Goal: Navigation & Orientation: Understand site structure

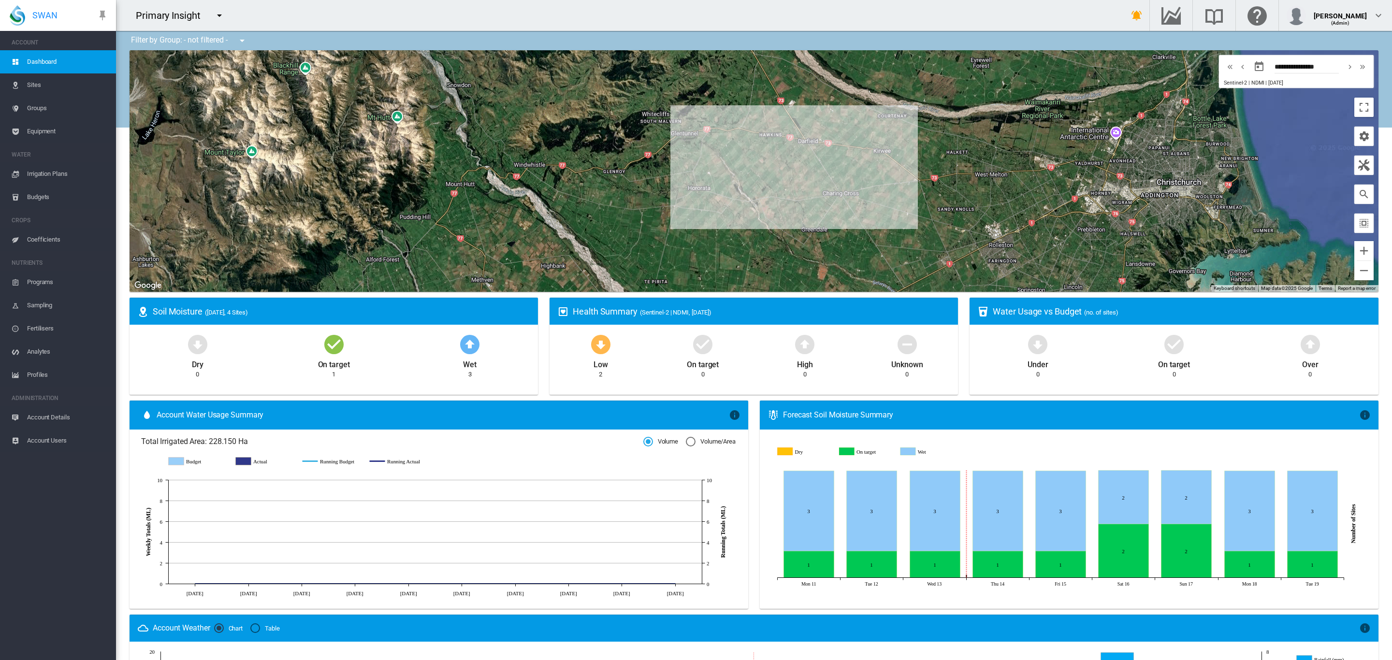
click at [225, 13] on md-icon "icon-menu-down" at bounding box center [220, 16] width 12 height 12
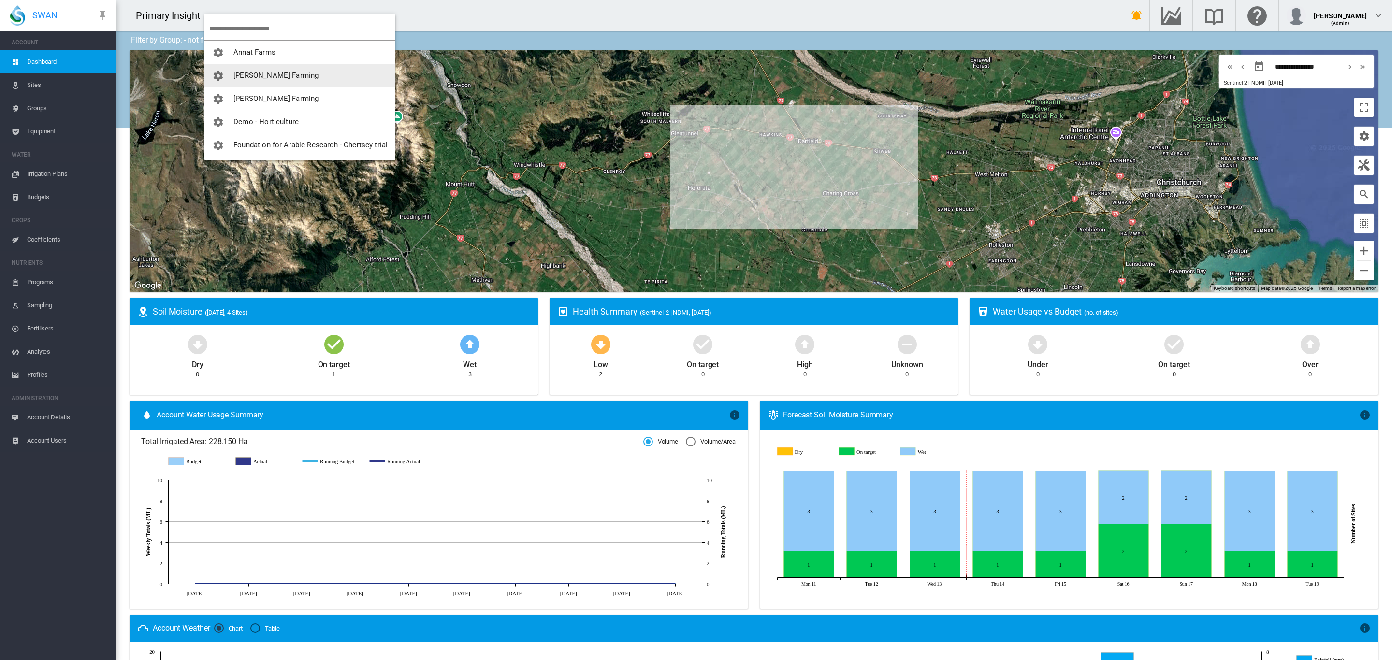
click at [254, 73] on span "[PERSON_NAME] Farming" at bounding box center [275, 75] width 85 height 9
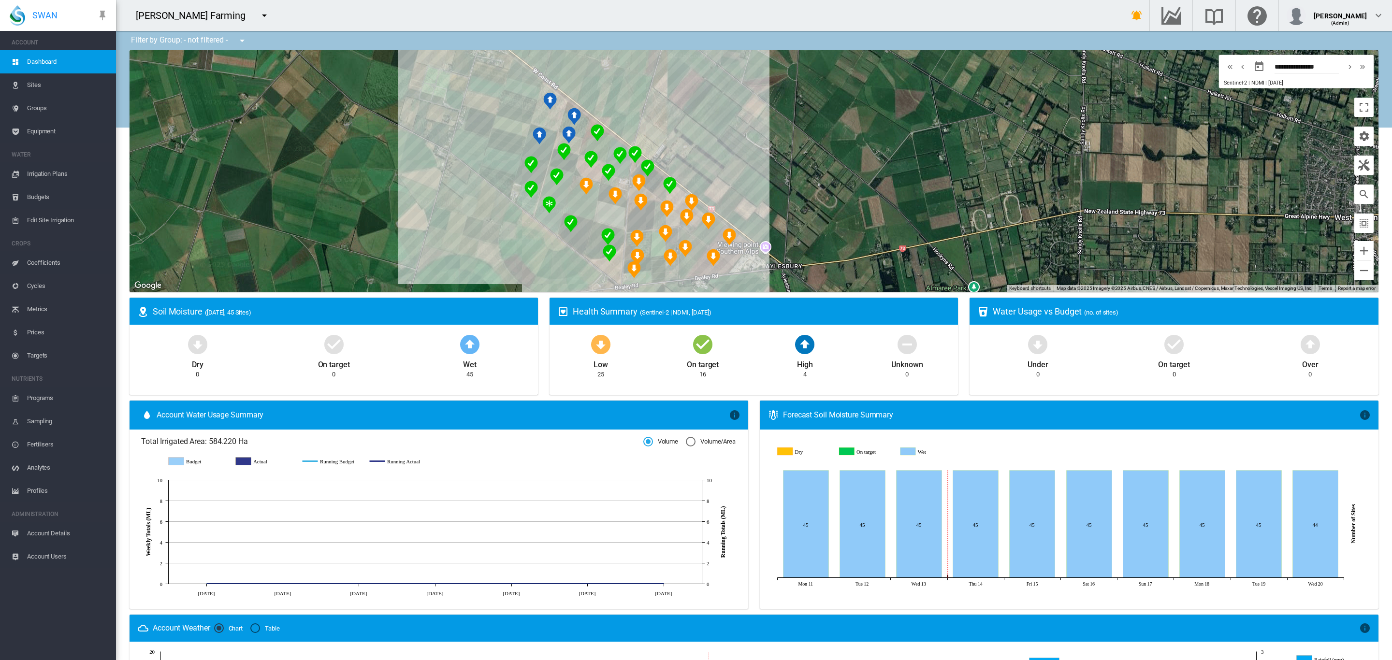
click at [38, 112] on span "Groups" at bounding box center [67, 108] width 81 height 23
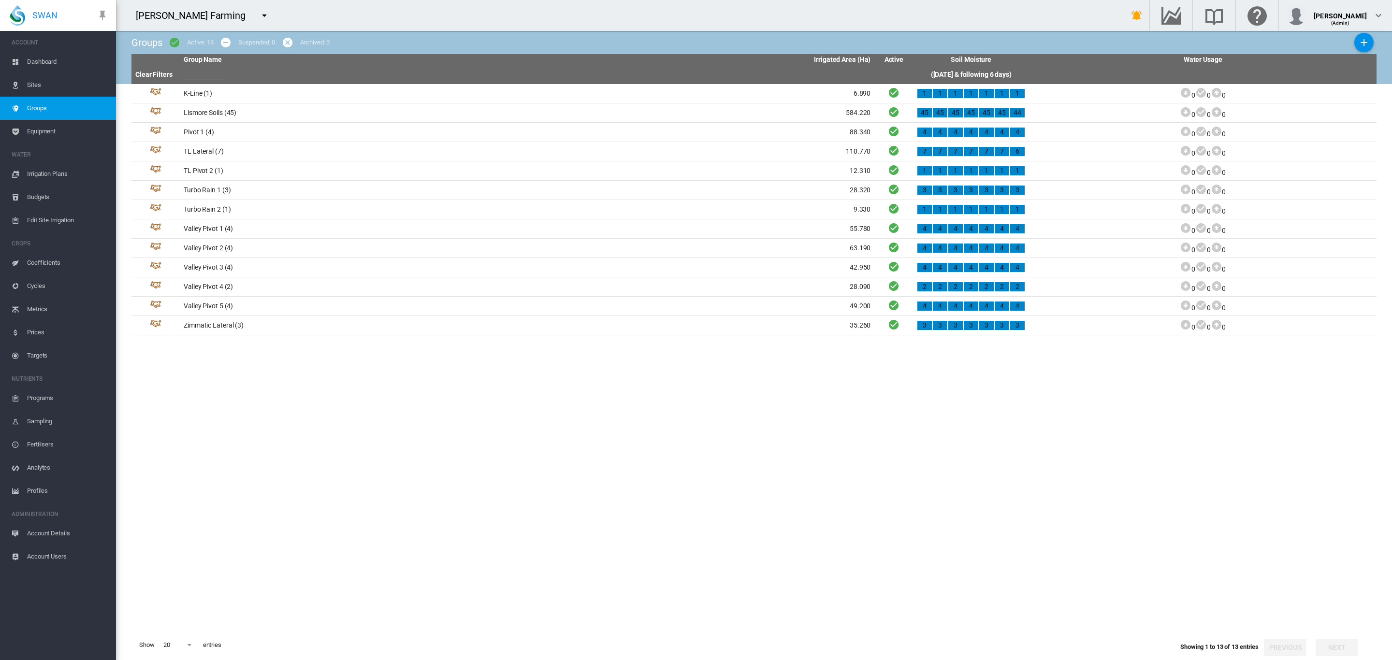
click at [64, 170] on span "Irrigation Plans" at bounding box center [67, 173] width 81 height 23
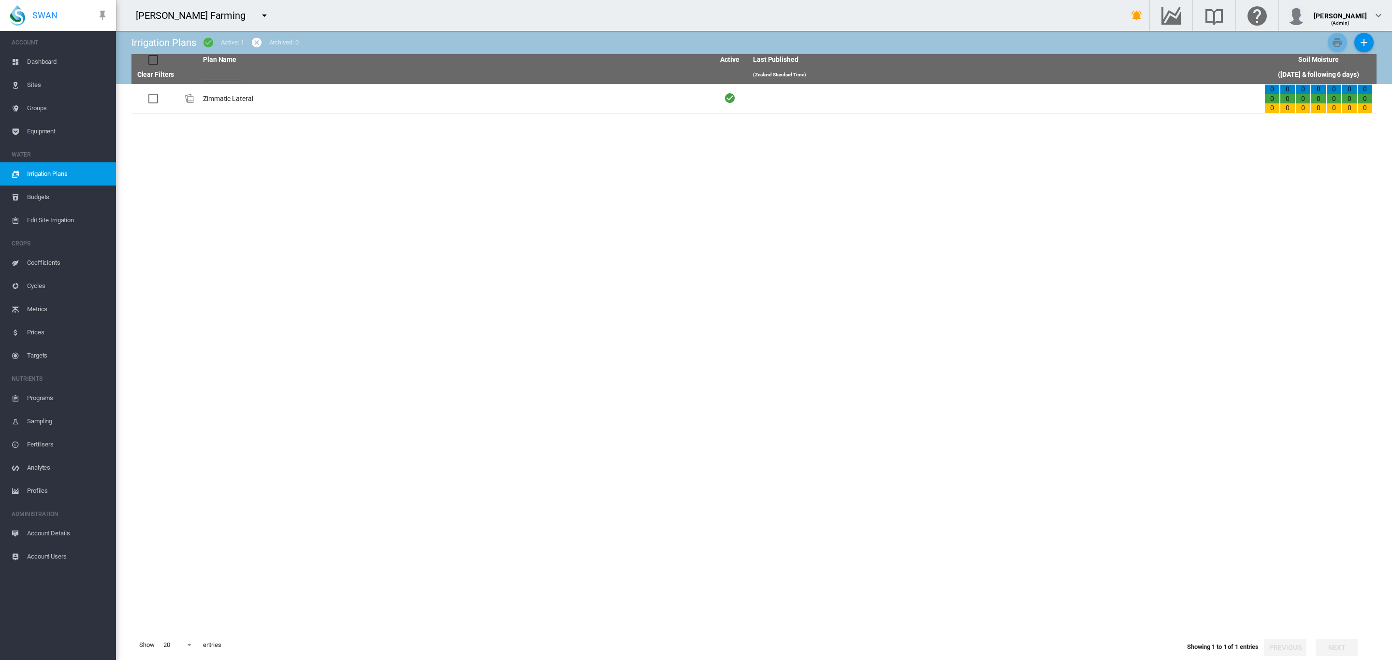
click at [55, 128] on span "Equipment" at bounding box center [67, 131] width 81 height 23
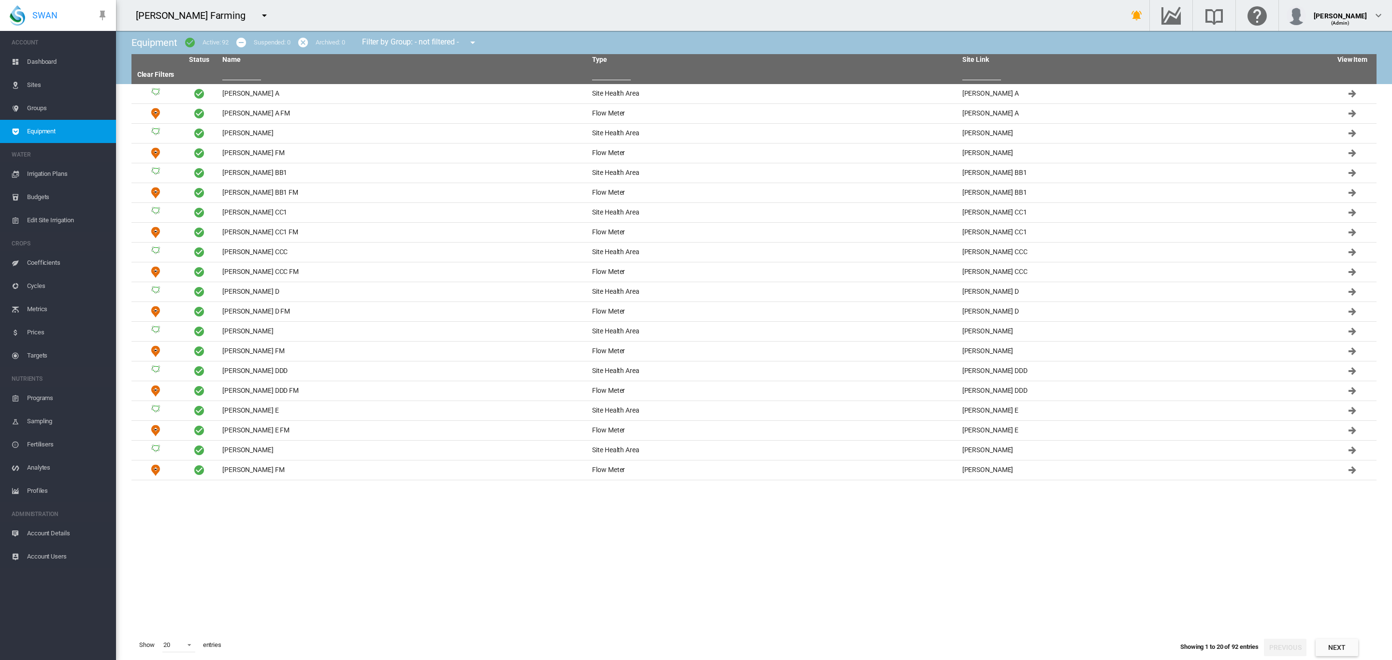
click at [48, 112] on span "Groups" at bounding box center [67, 108] width 81 height 23
